Goal: Task Accomplishment & Management: Manage account settings

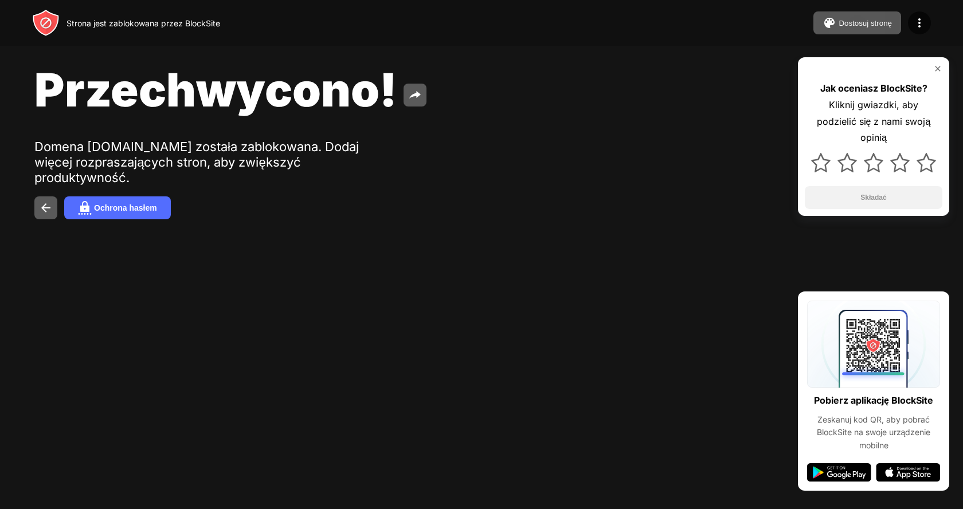
drag, startPoint x: 0, startPoint y: 0, endPoint x: 595, endPoint y: 206, distance: 630.0
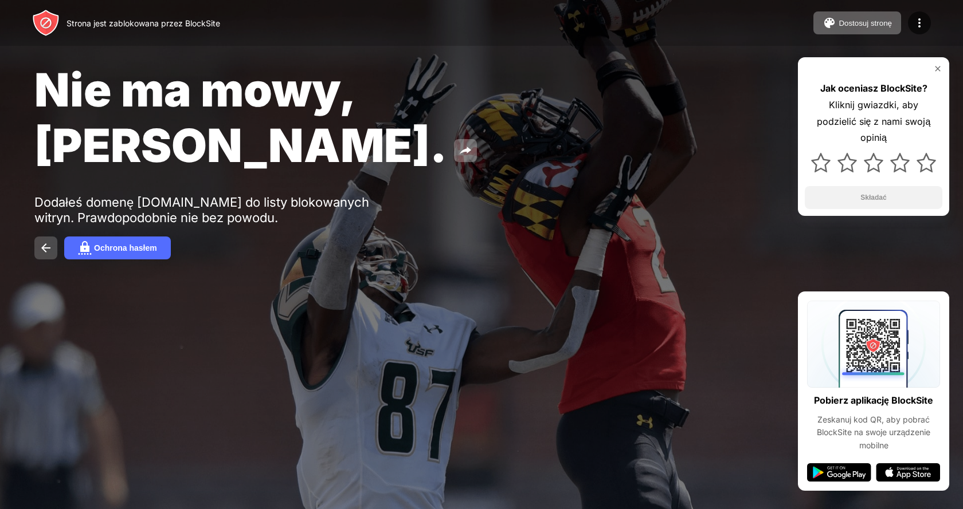
click at [48, 241] on img at bounding box center [46, 248] width 14 height 14
